Goal: Find specific page/section: Find specific page/section

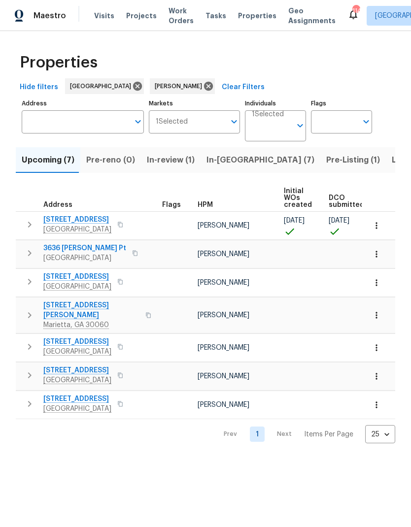
click at [226, 168] on button "In-[GEOGRAPHIC_DATA] (7)" at bounding box center [261, 160] width 120 height 26
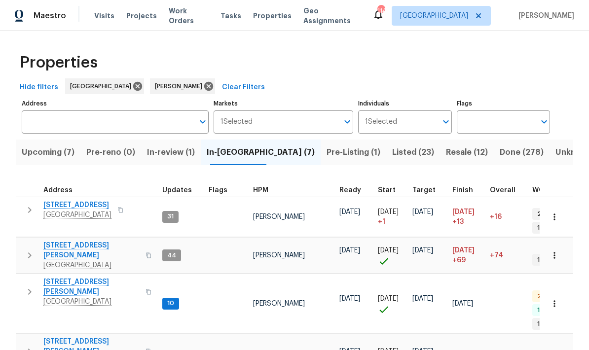
click at [411, 154] on span "Done (278)" at bounding box center [521, 152] width 44 height 14
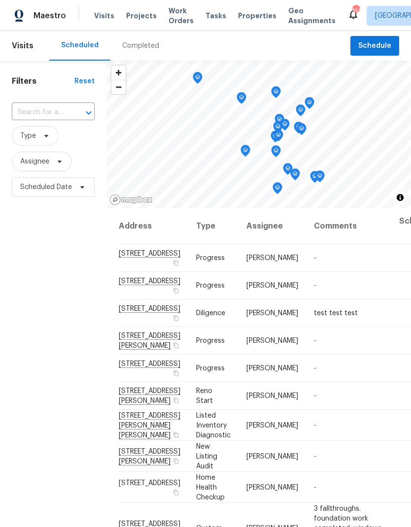
click at [140, 17] on span "Projects" at bounding box center [141, 16] width 31 height 10
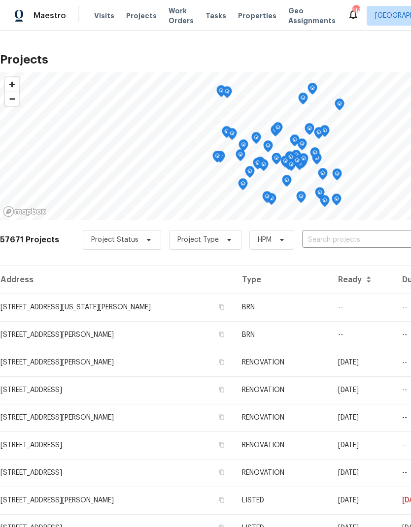
click at [311, 242] on input "text" at bounding box center [358, 240] width 113 height 15
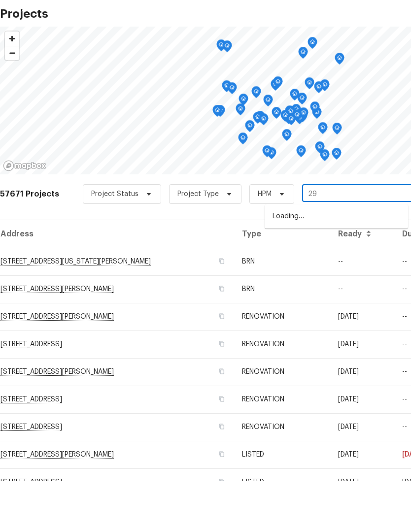
type input "2"
